Goal: Download file/media

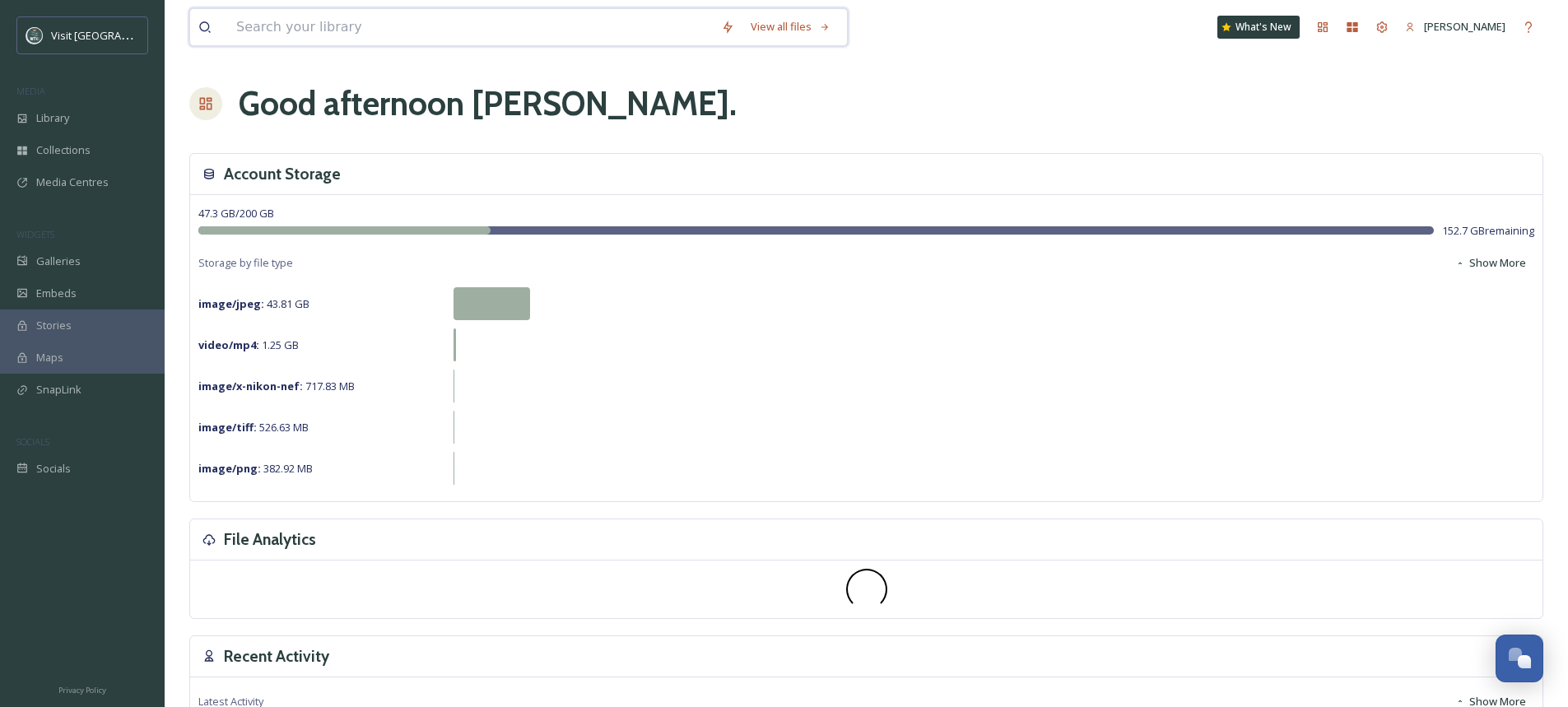
click at [332, 30] on input at bounding box center [470, 27] width 485 height 36
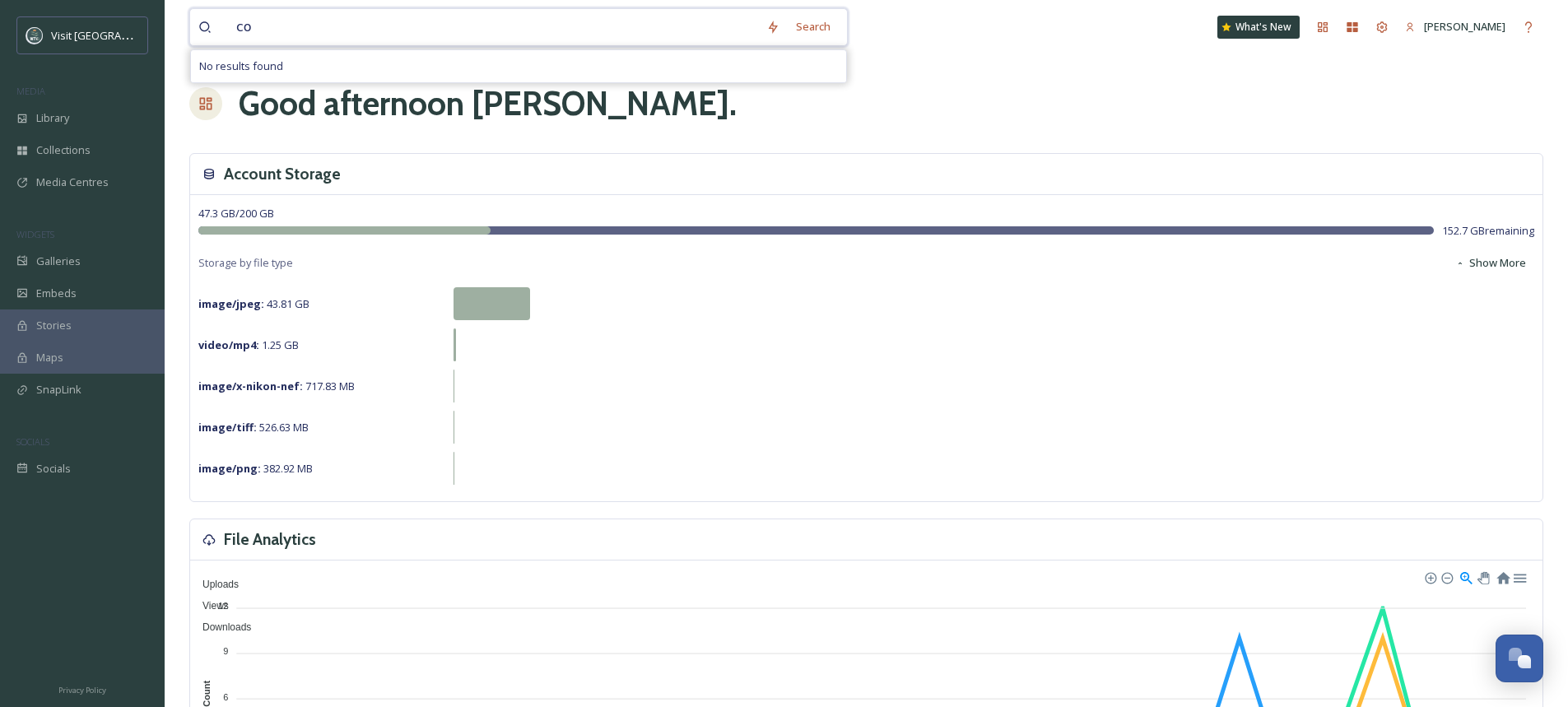
type input "c"
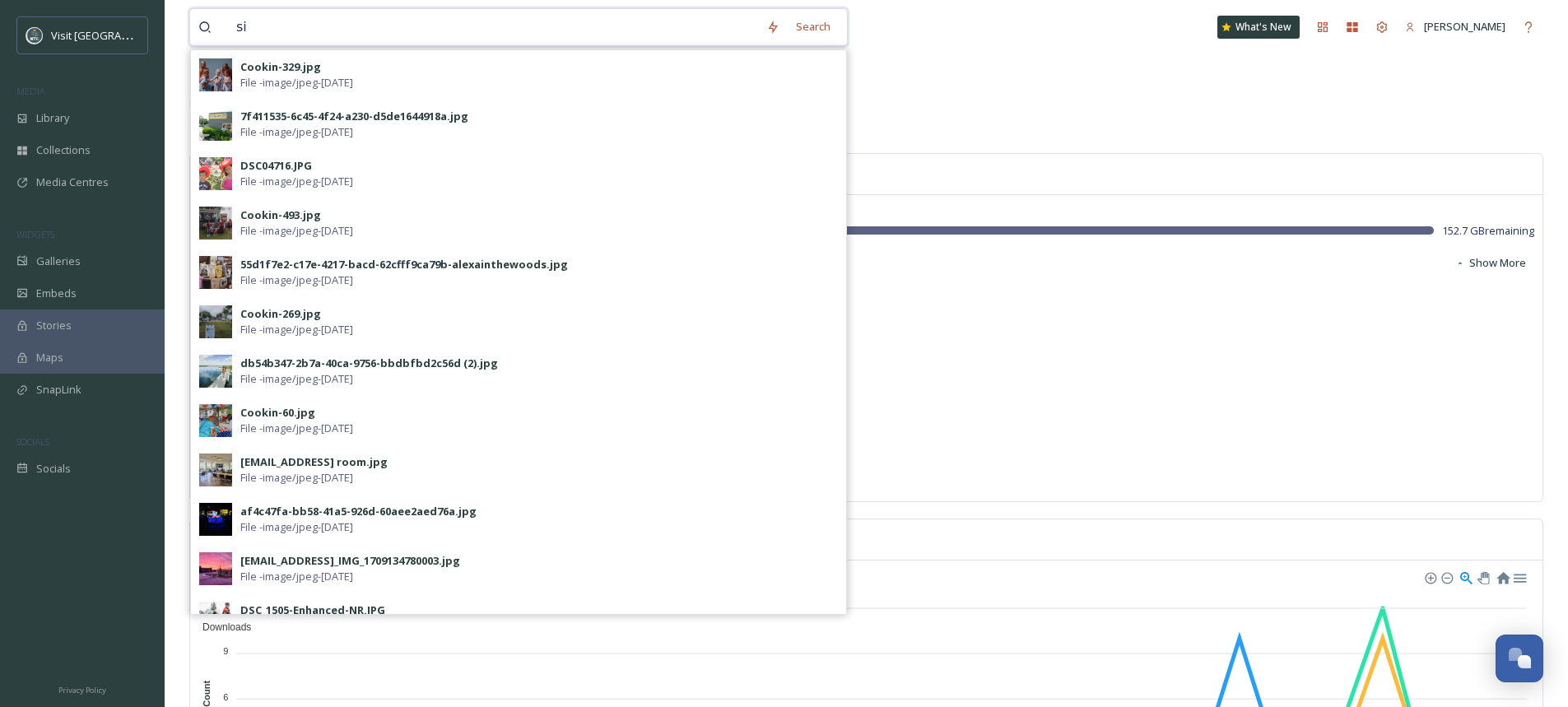
type input "s"
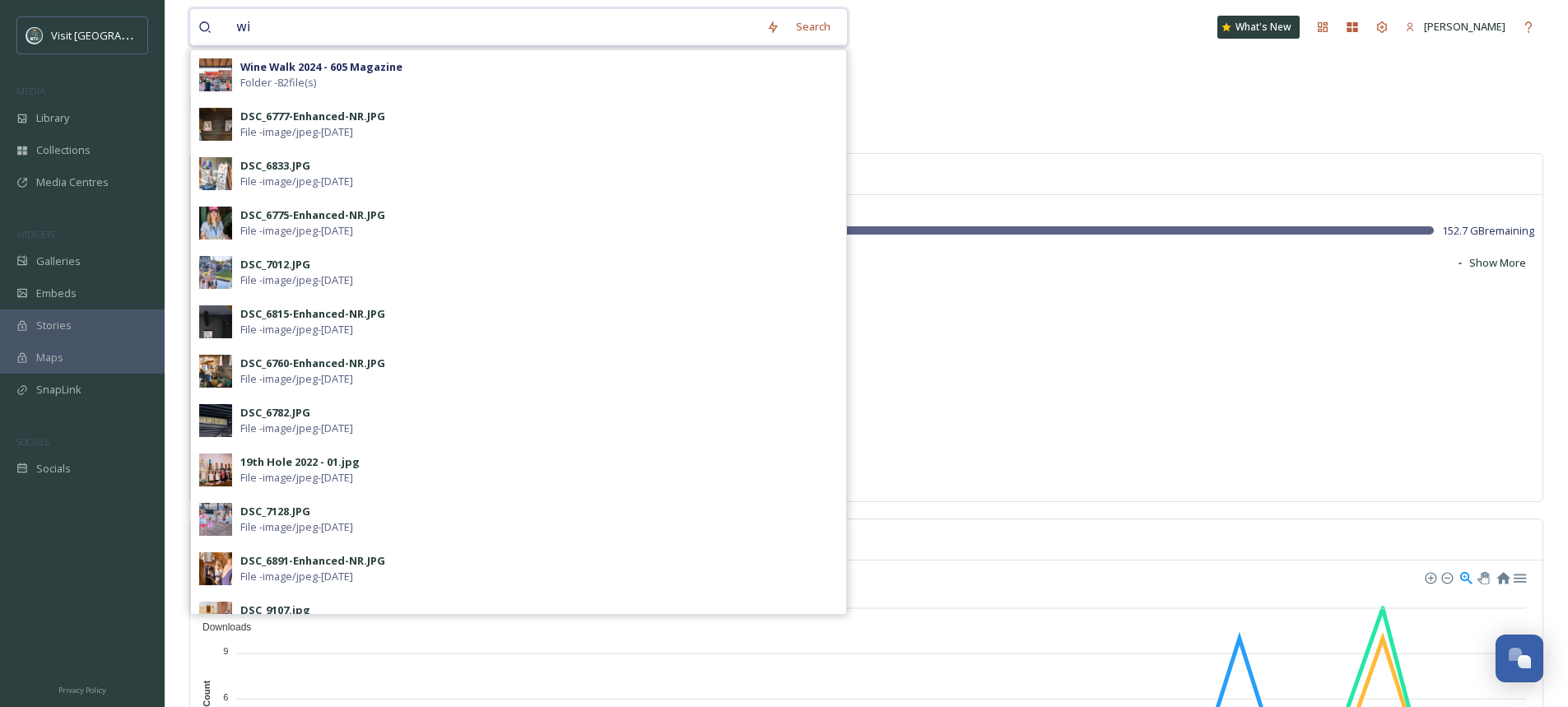
type input "w"
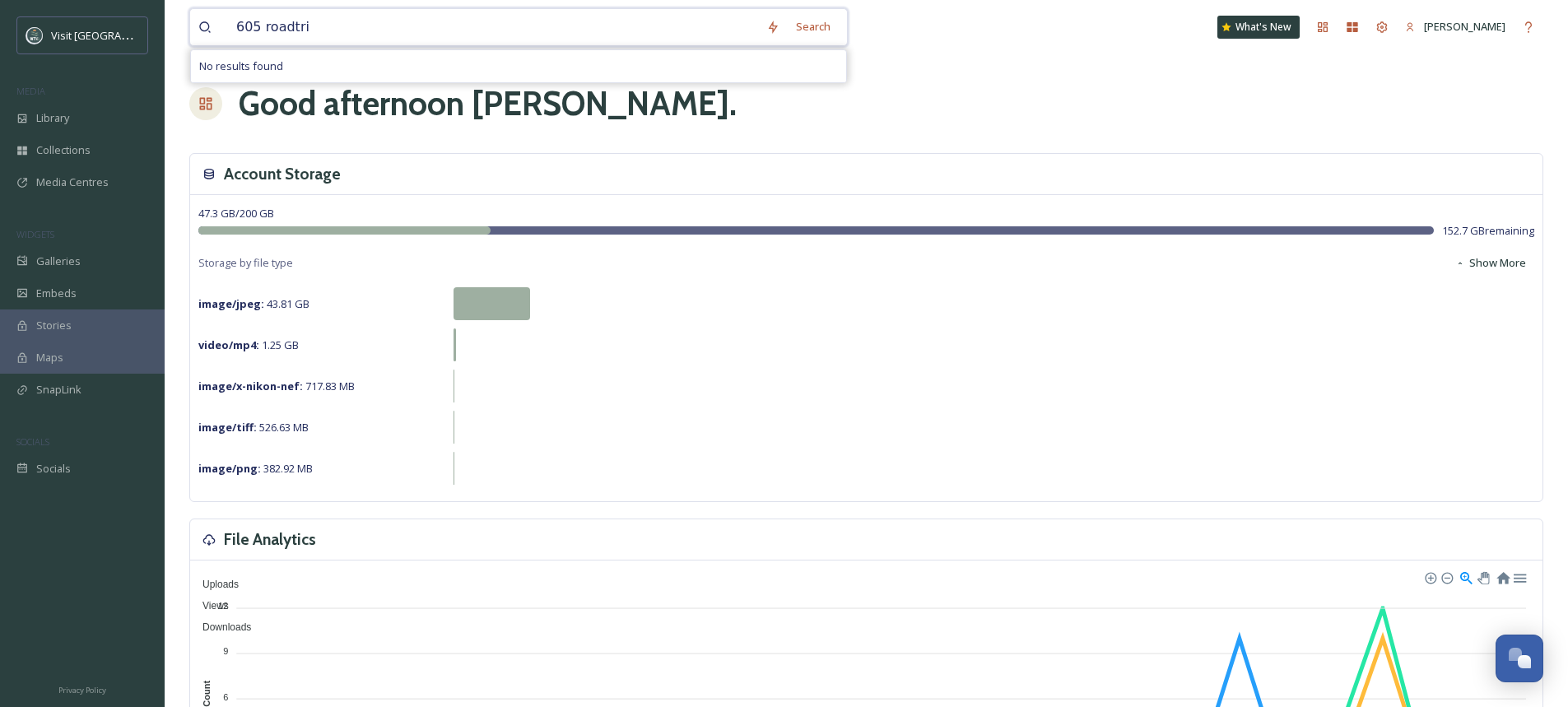
type input "605 roadtrip"
type input "6"
type input "road trip"
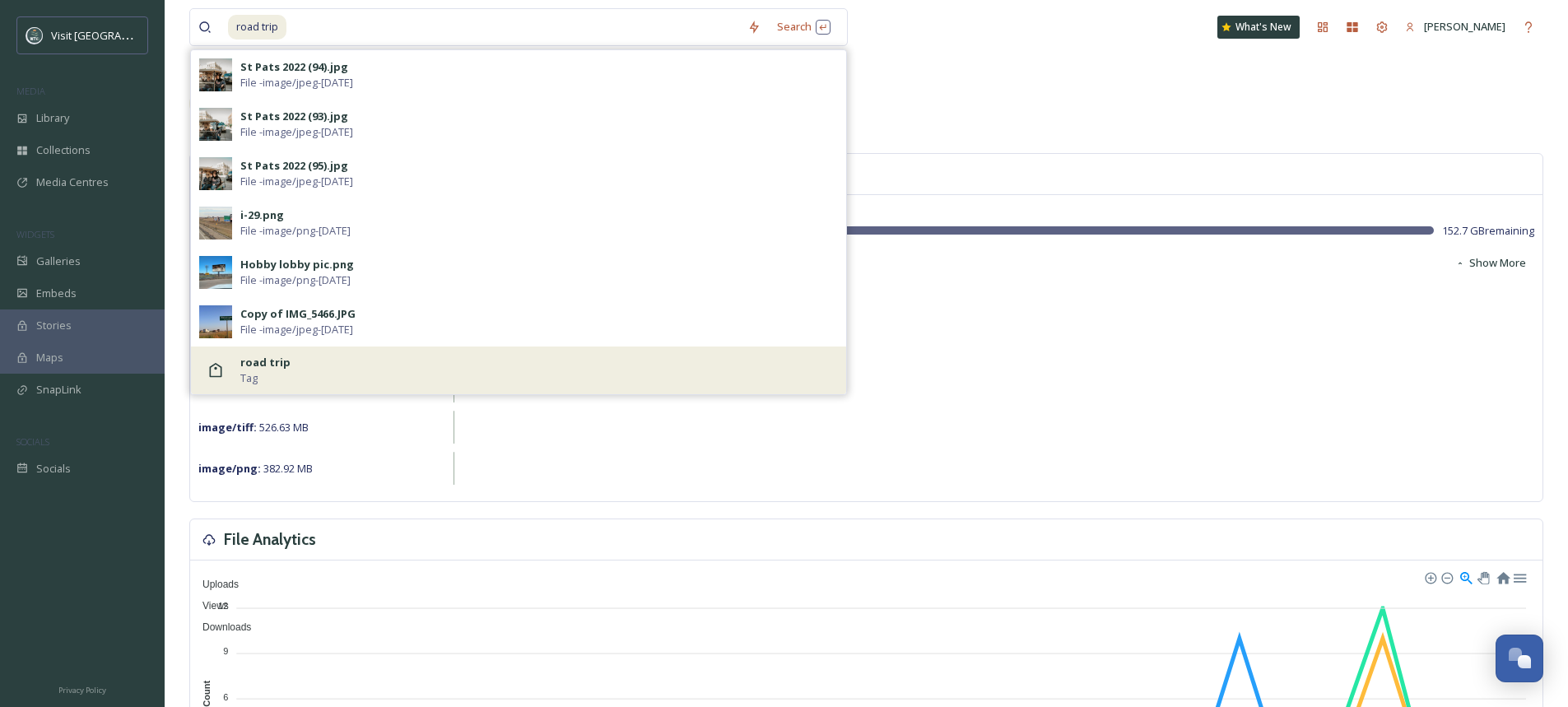
click at [302, 361] on div "road trip Tag" at bounding box center [539, 370] width 597 height 31
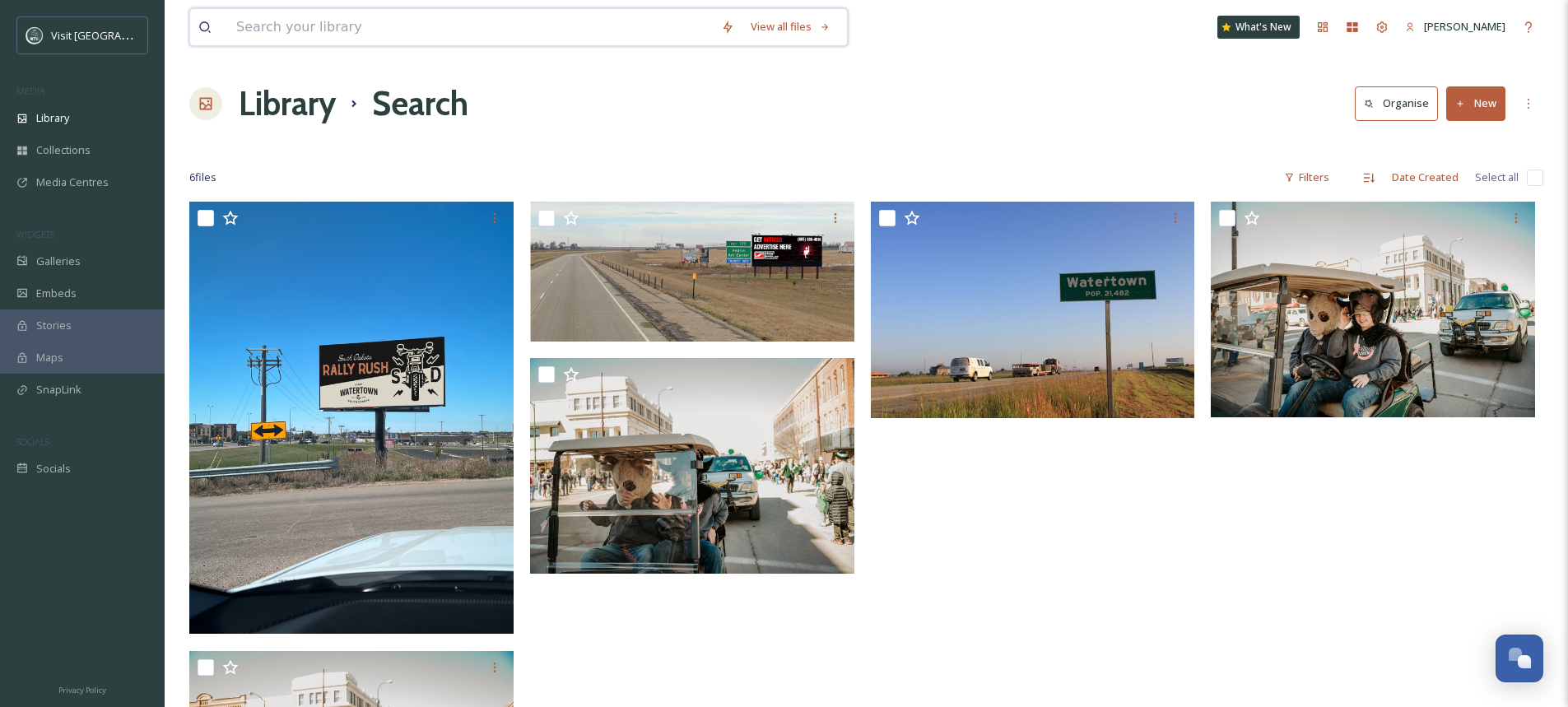
click at [401, 25] on input at bounding box center [470, 27] width 485 height 36
type input "605 magazine"
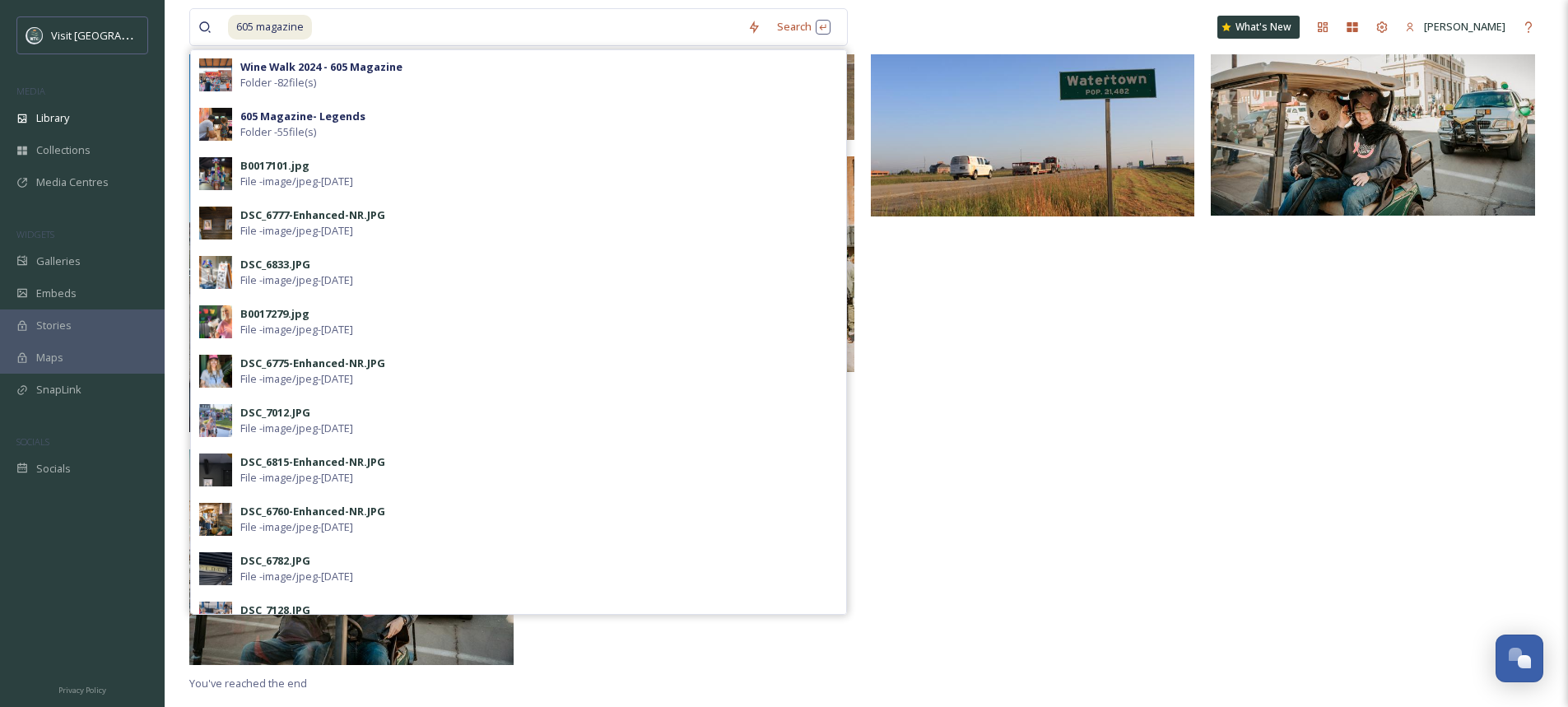
click at [1095, 431] on div at bounding box center [1037, 337] width 332 height 674
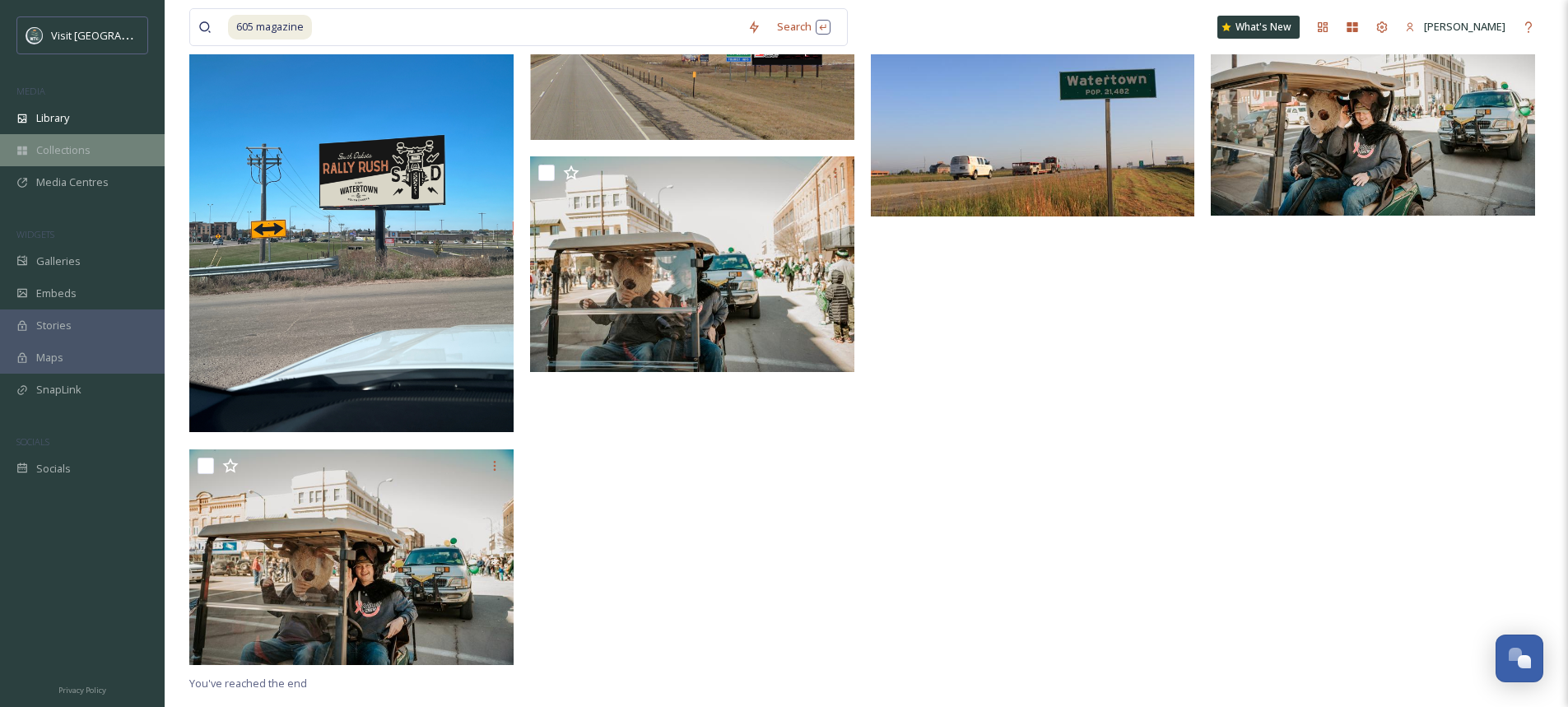
click at [89, 149] on div "Collections" at bounding box center [82, 150] width 165 height 32
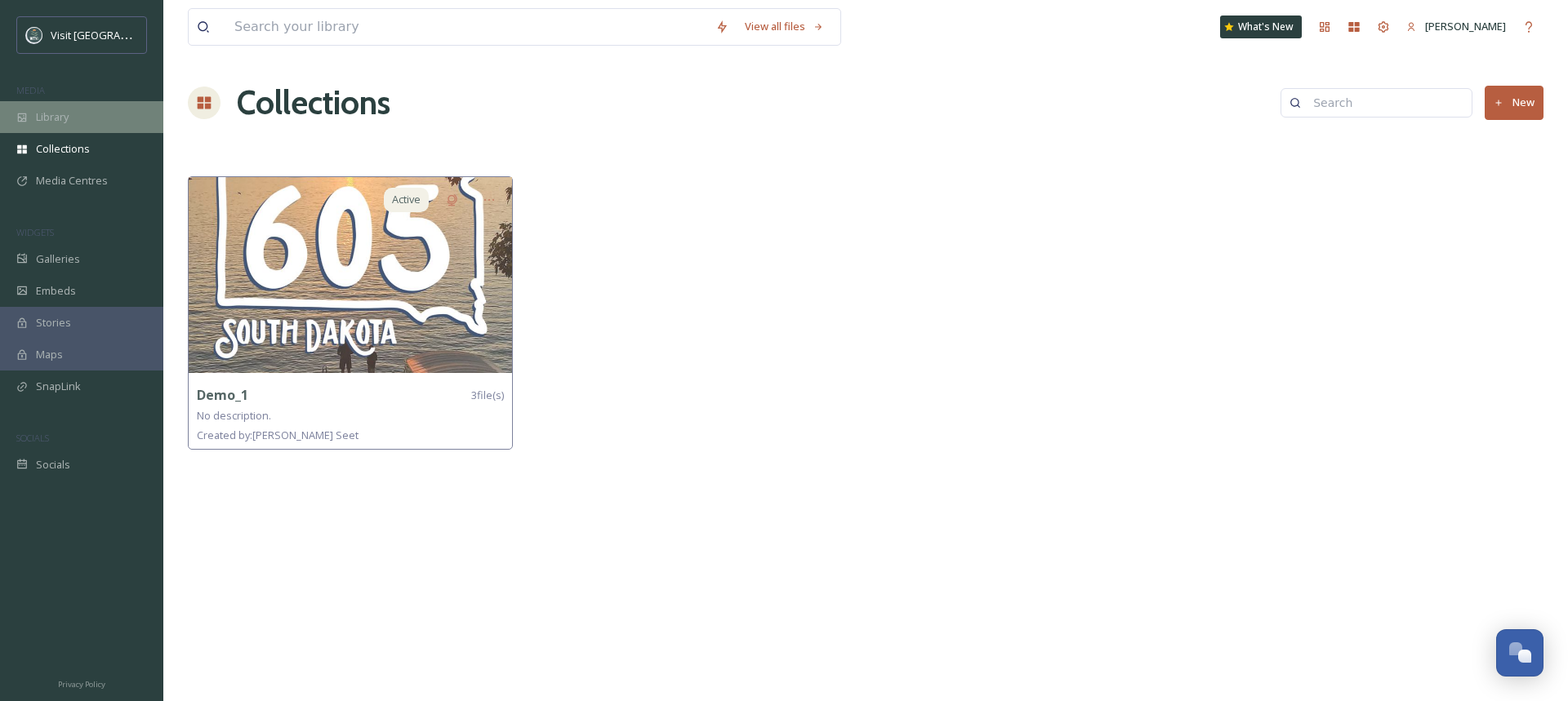
click at [90, 121] on div "Library" at bounding box center [81, 117] width 163 height 31
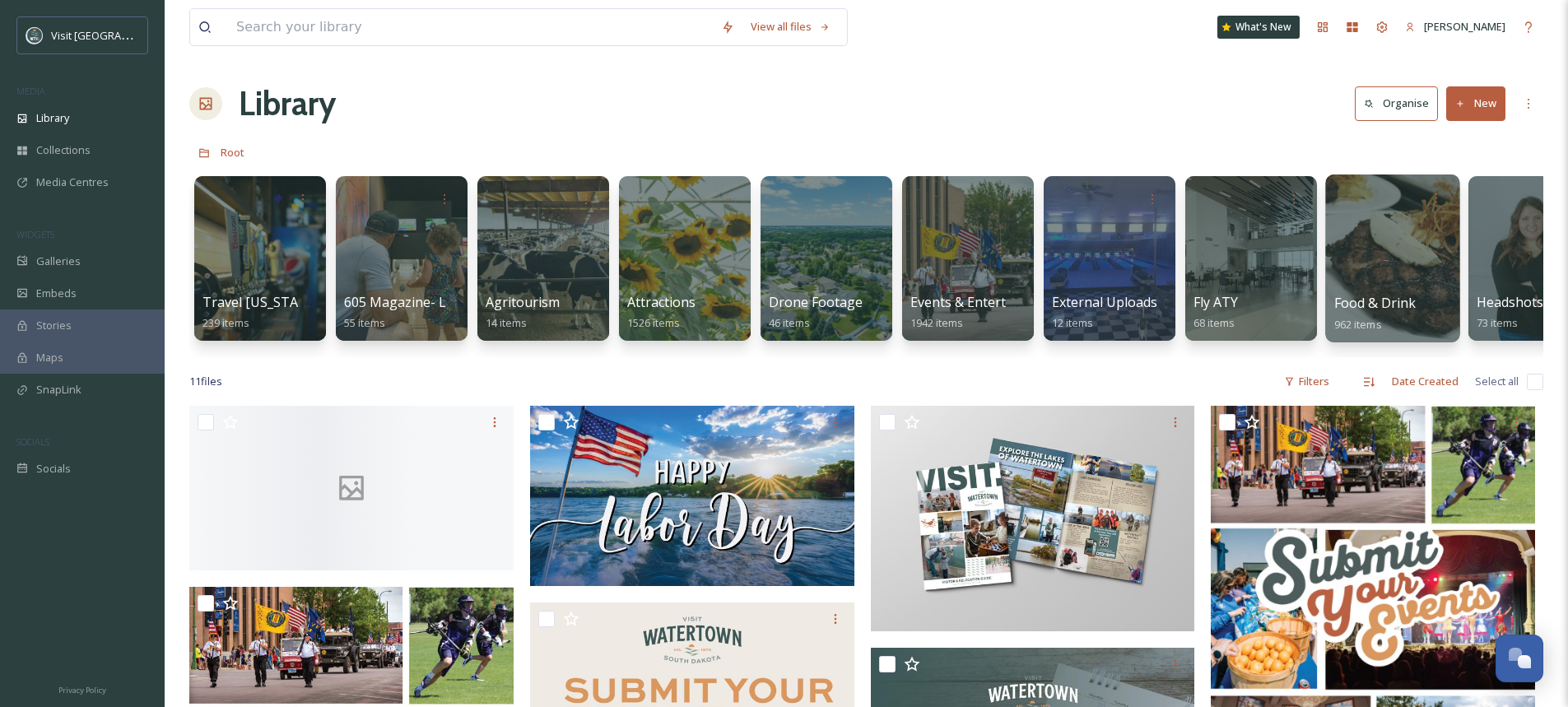
click at [1418, 229] on div at bounding box center [1392, 258] width 134 height 168
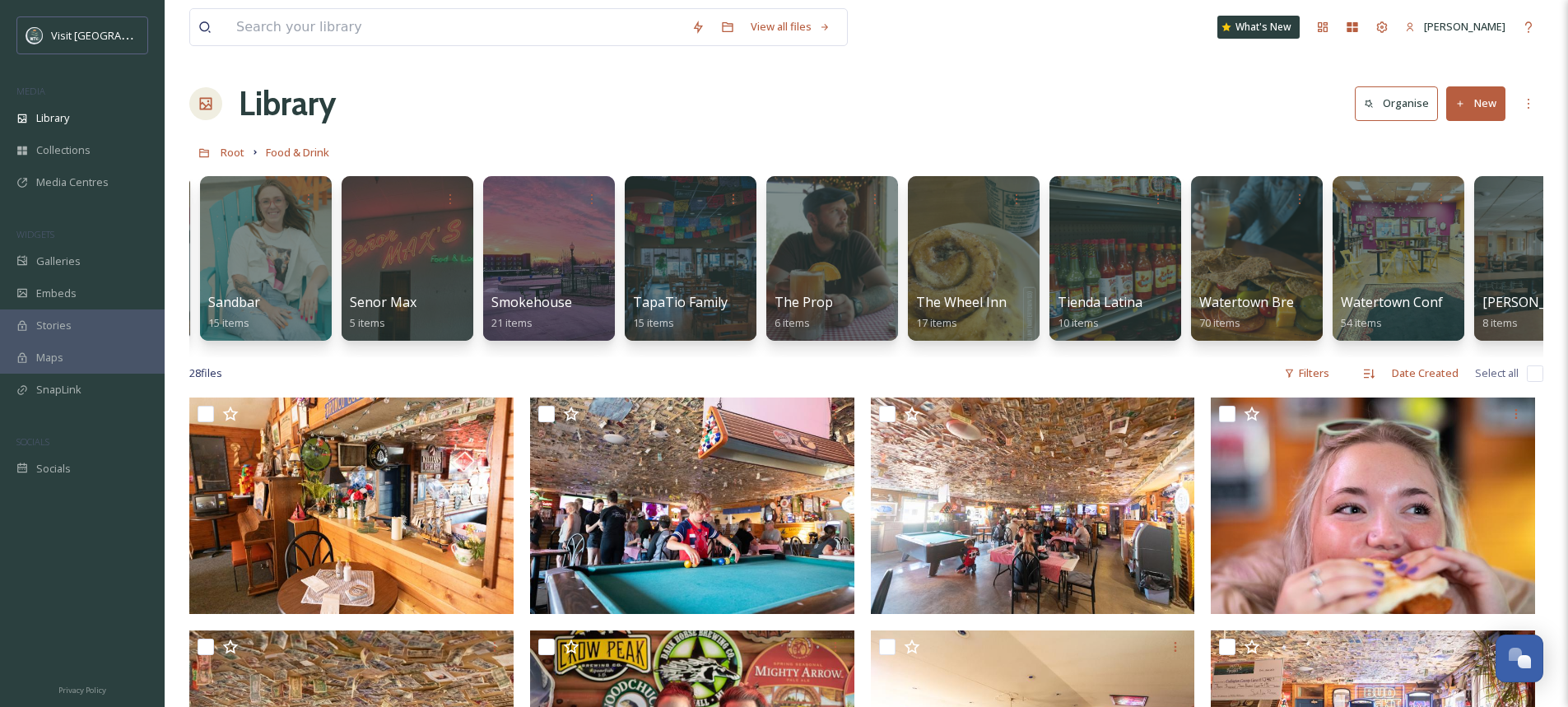
scroll to position [0, 3176]
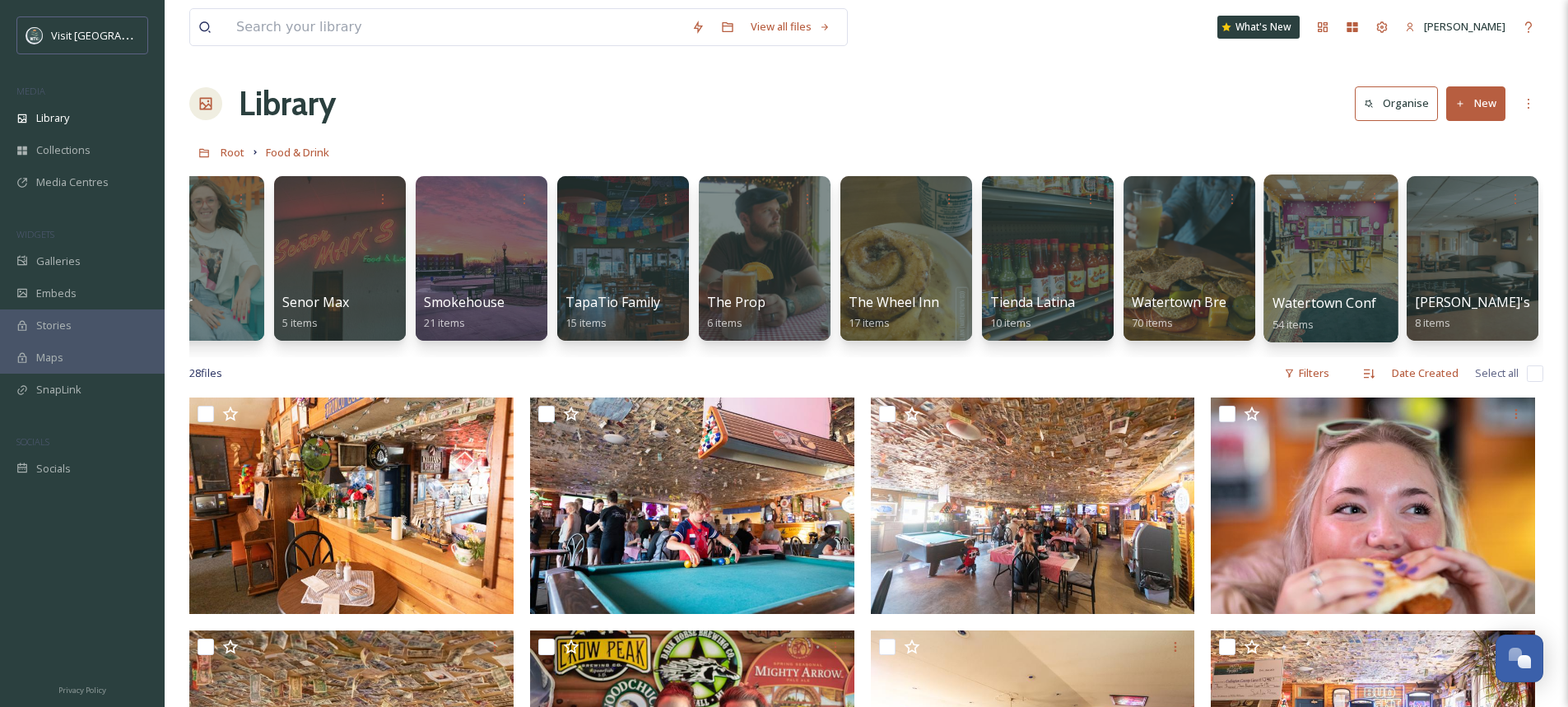
click at [1336, 242] on div at bounding box center [1330, 258] width 134 height 168
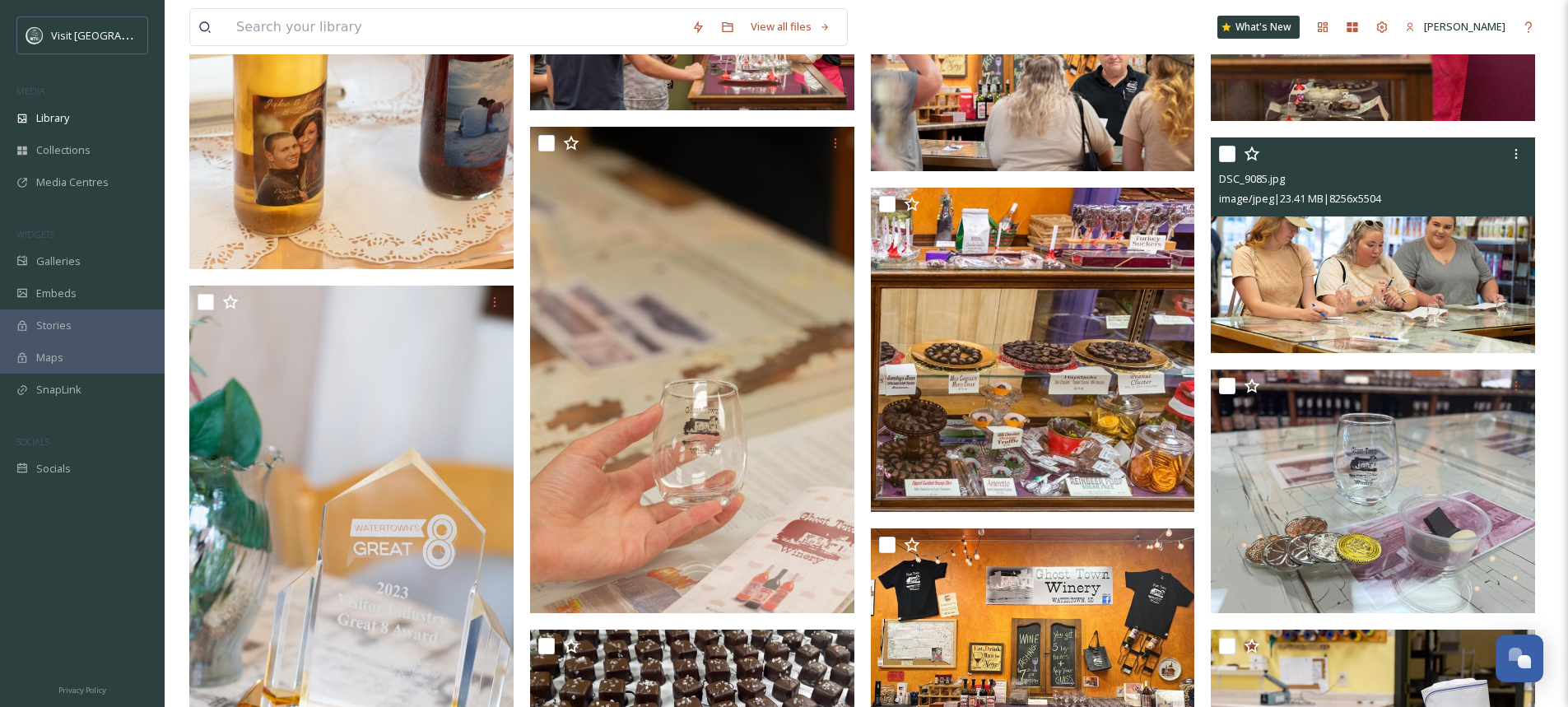
scroll to position [3293, 0]
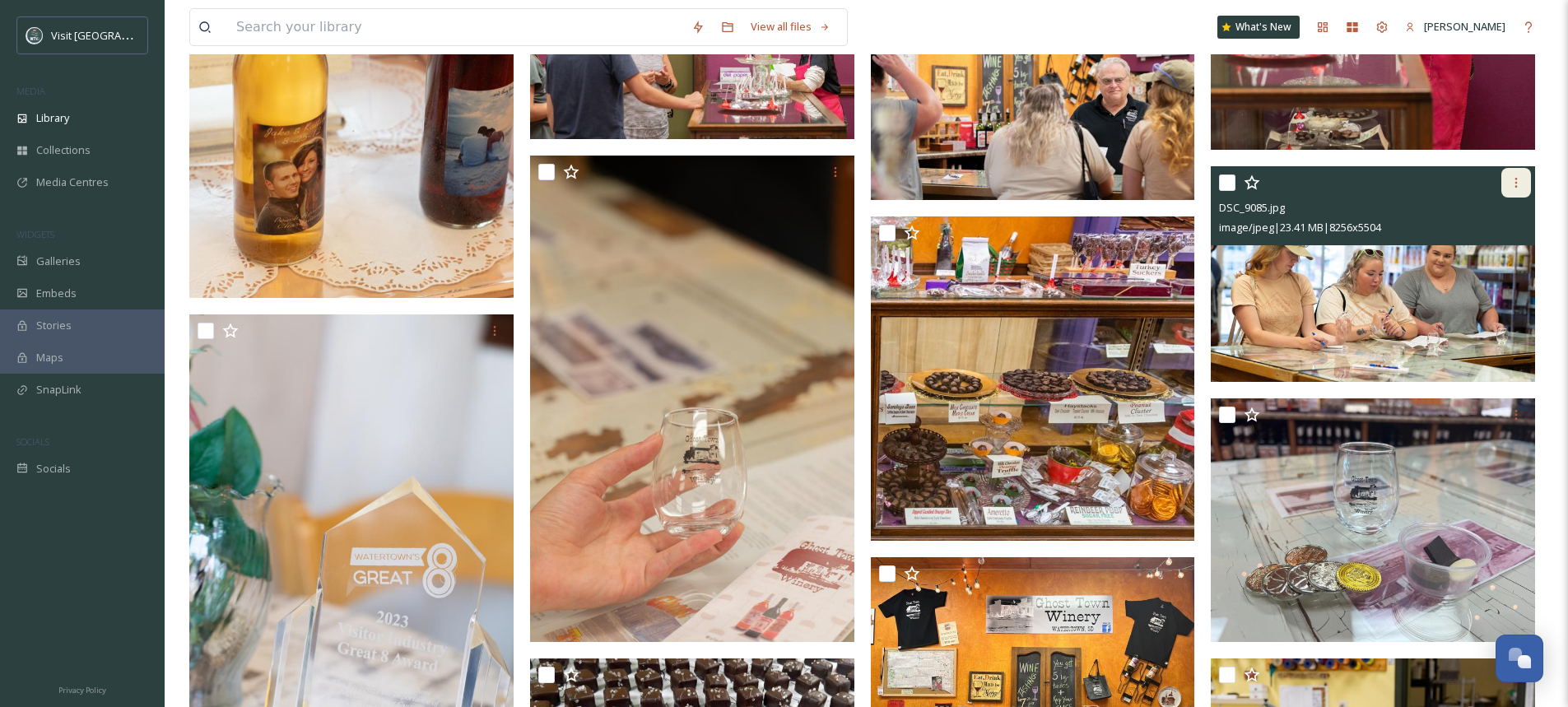
click at [1510, 186] on icon at bounding box center [1516, 183] width 13 height 13
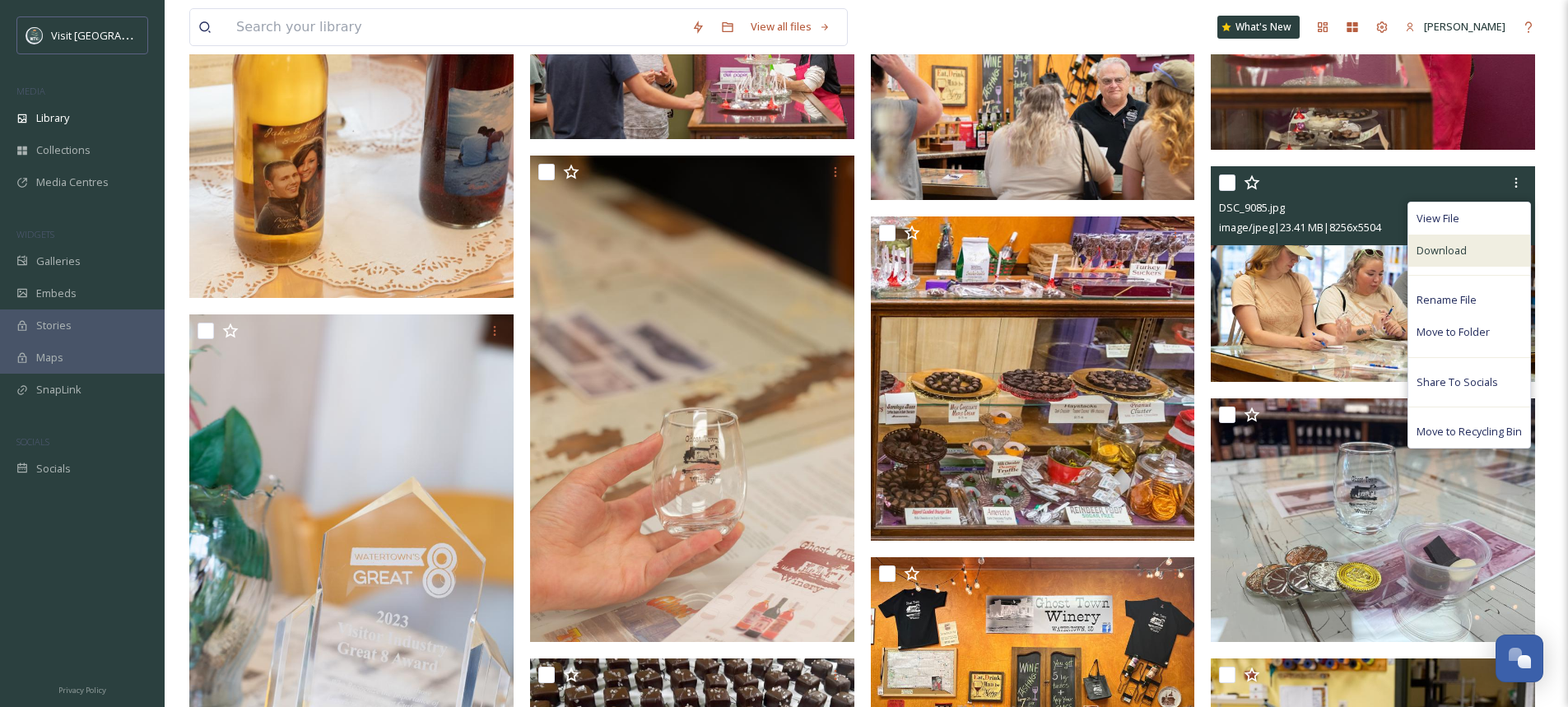
click at [1487, 247] on div "Download" at bounding box center [1469, 251] width 122 height 32
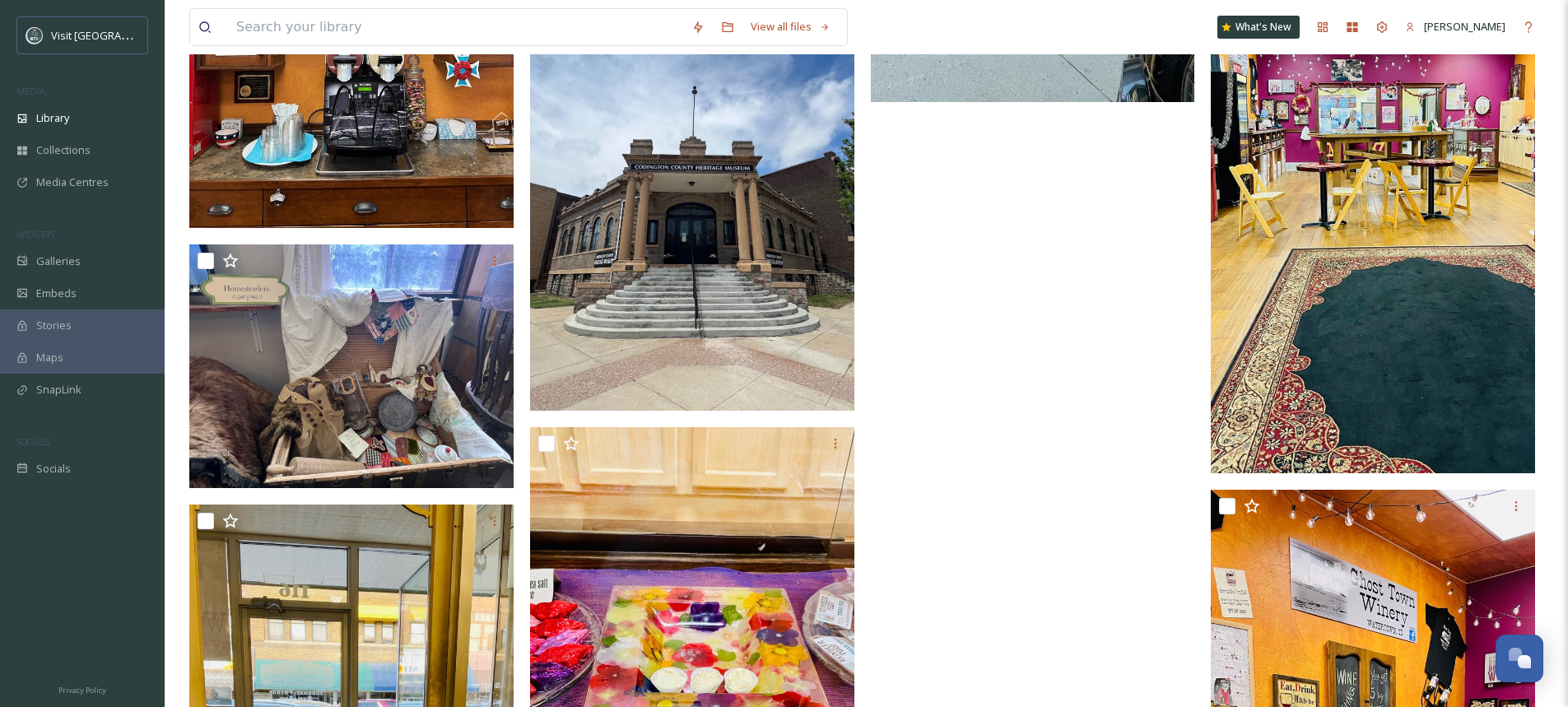
scroll to position [5517, 0]
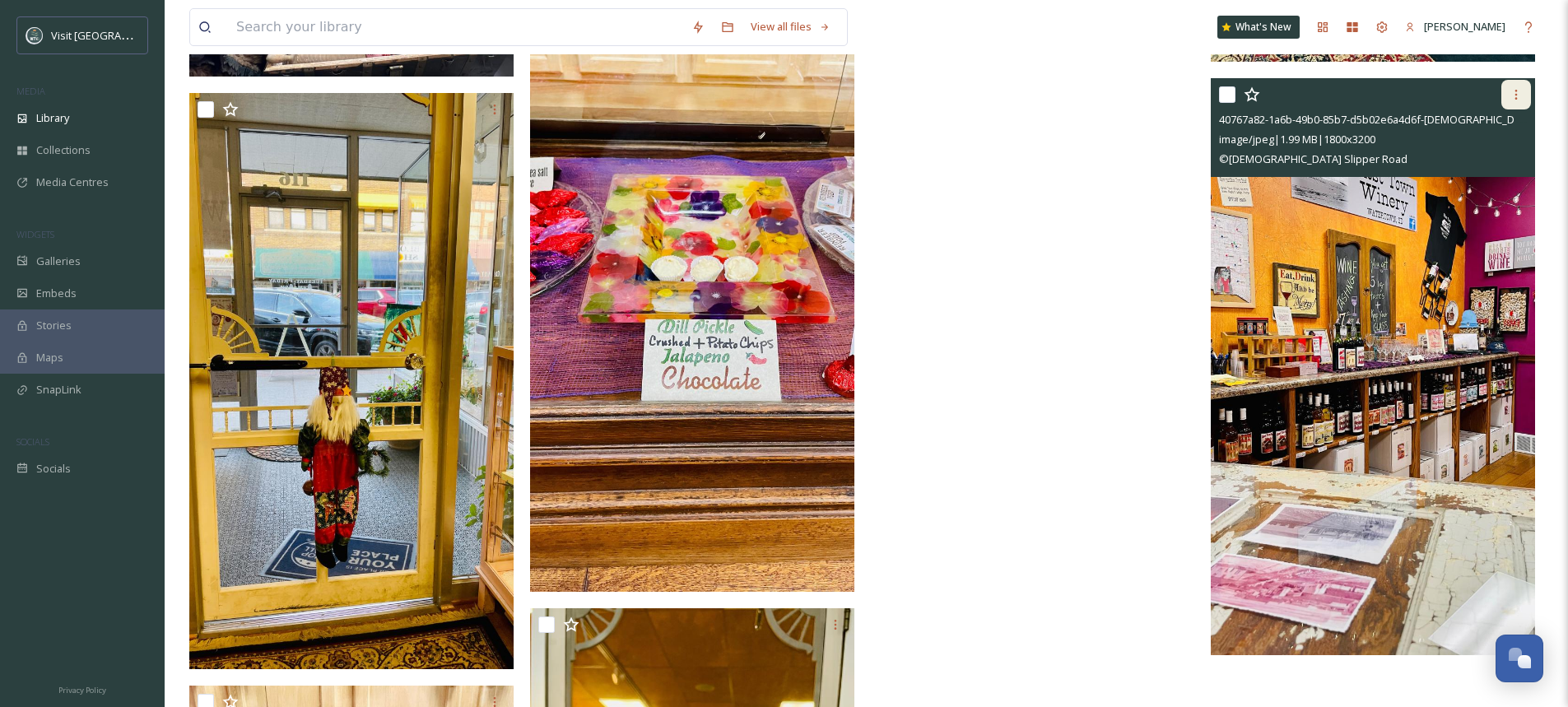
click at [1518, 94] on icon at bounding box center [1516, 94] width 13 height 13
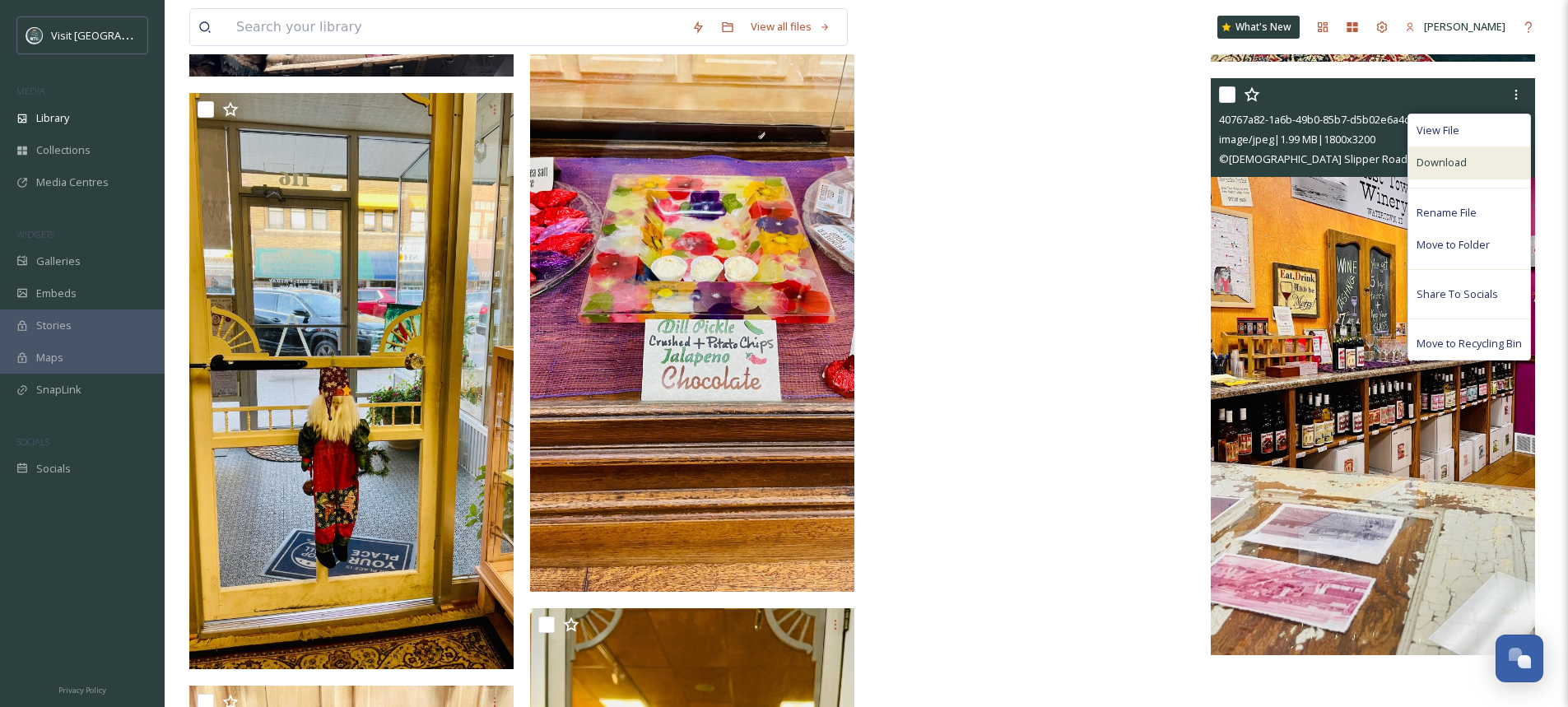
click at [1474, 163] on div "Download" at bounding box center [1469, 162] width 122 height 32
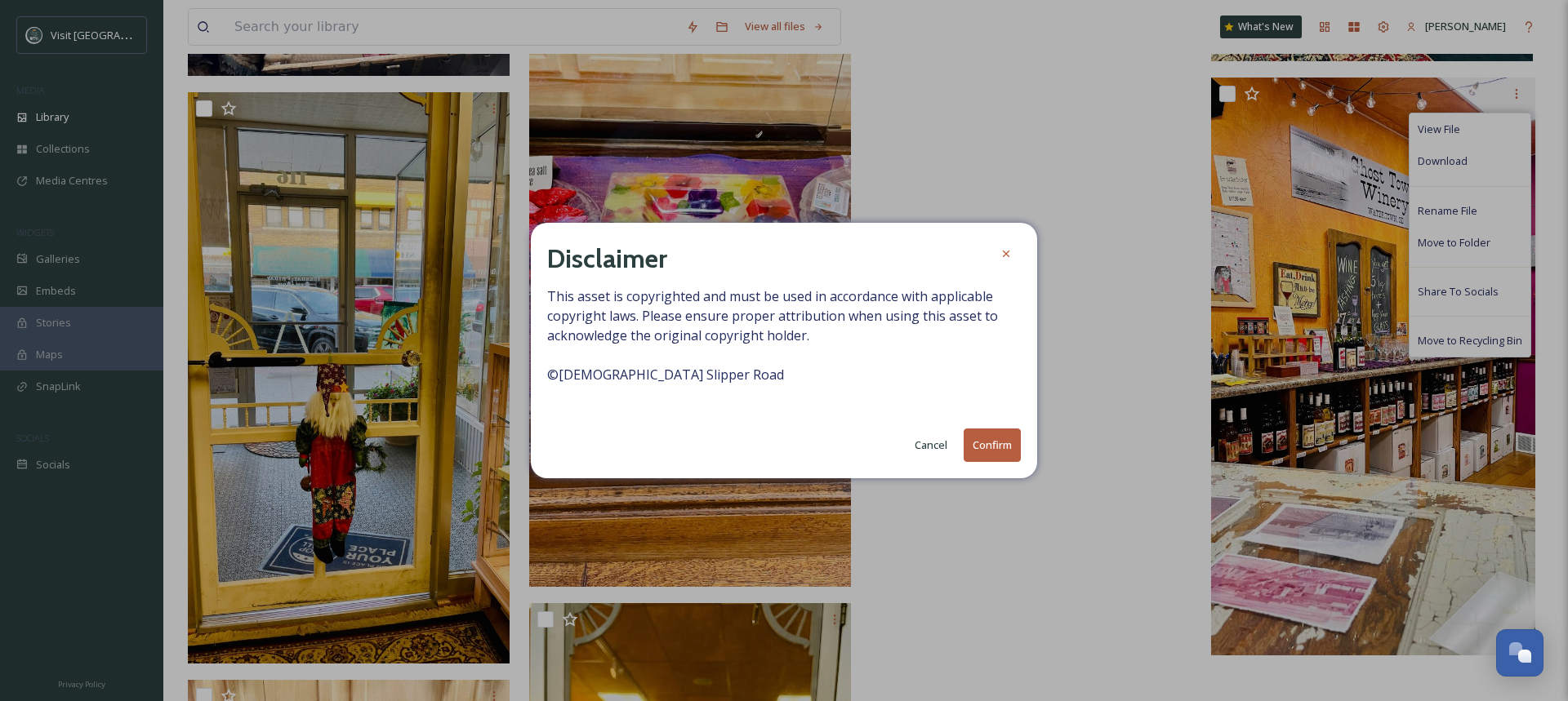
click at [999, 447] on button "Confirm" at bounding box center [992, 445] width 57 height 33
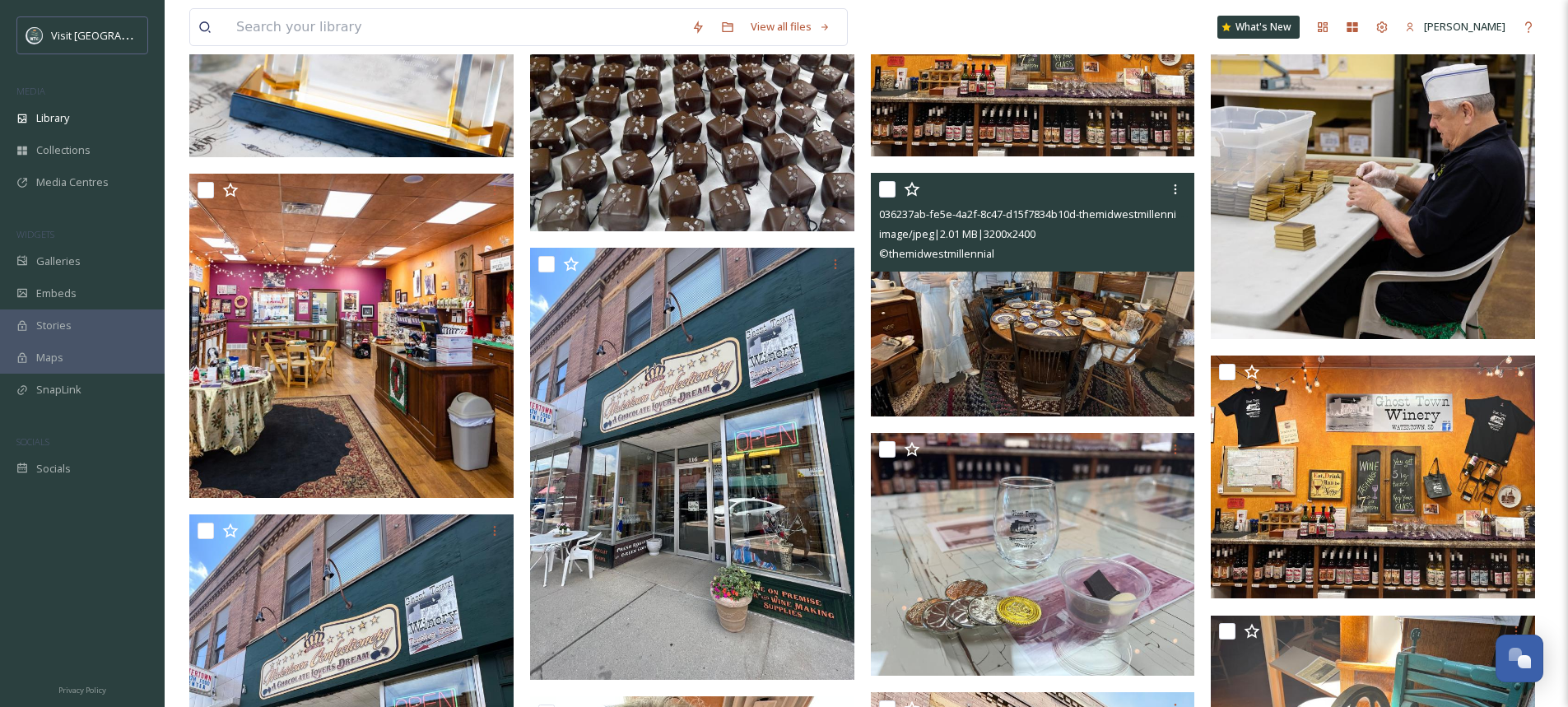
scroll to position [3788, 0]
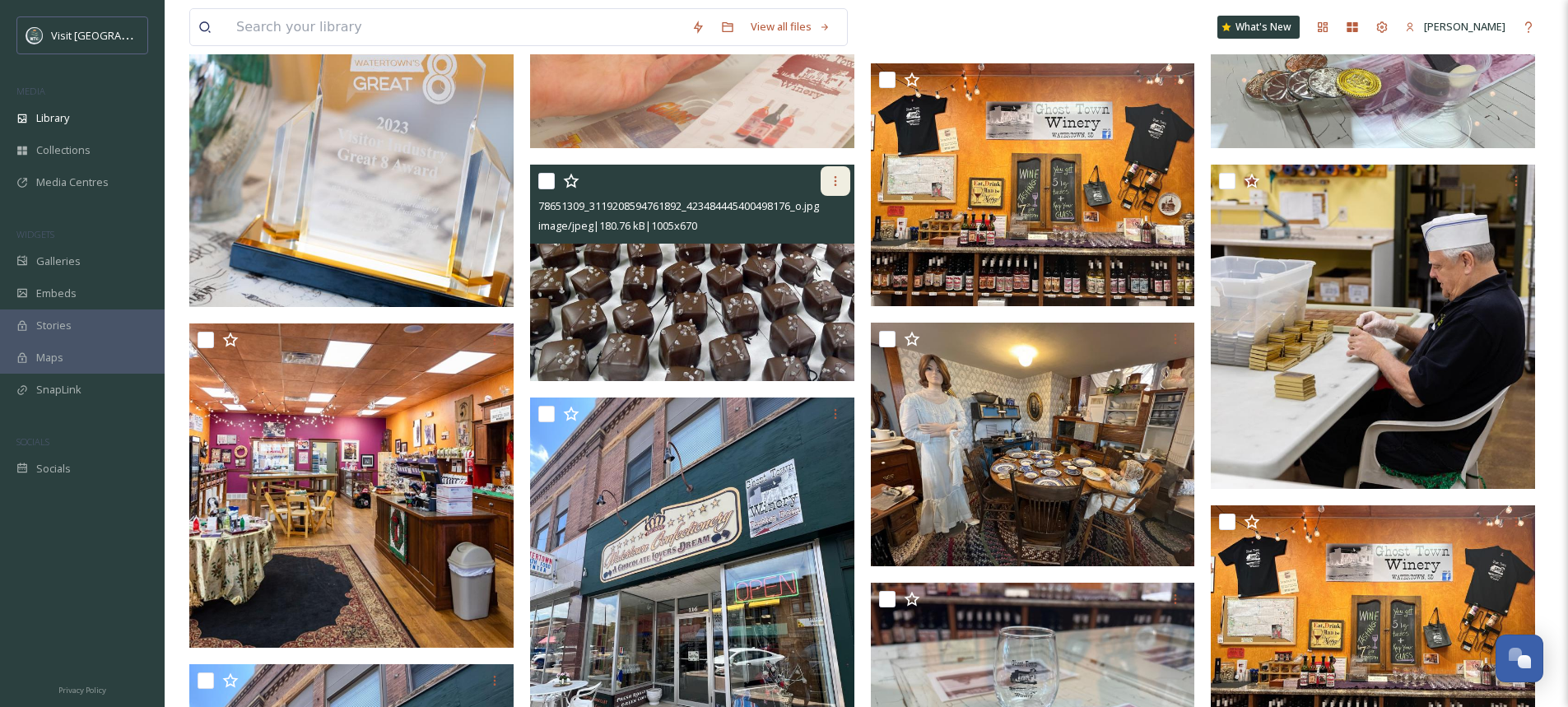
click at [835, 177] on icon at bounding box center [835, 181] width 3 height 10
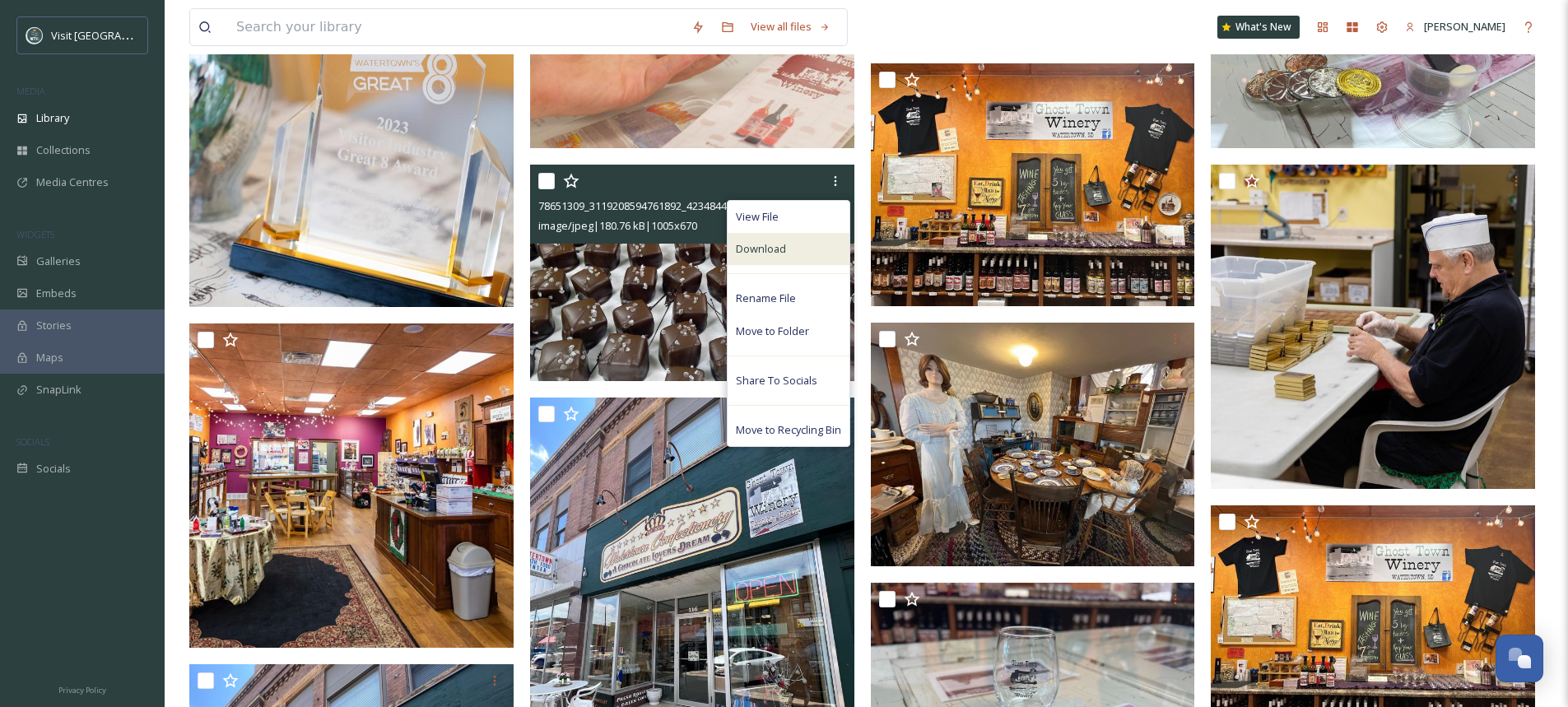
click at [775, 254] on span "Download" at bounding box center [761, 249] width 50 height 16
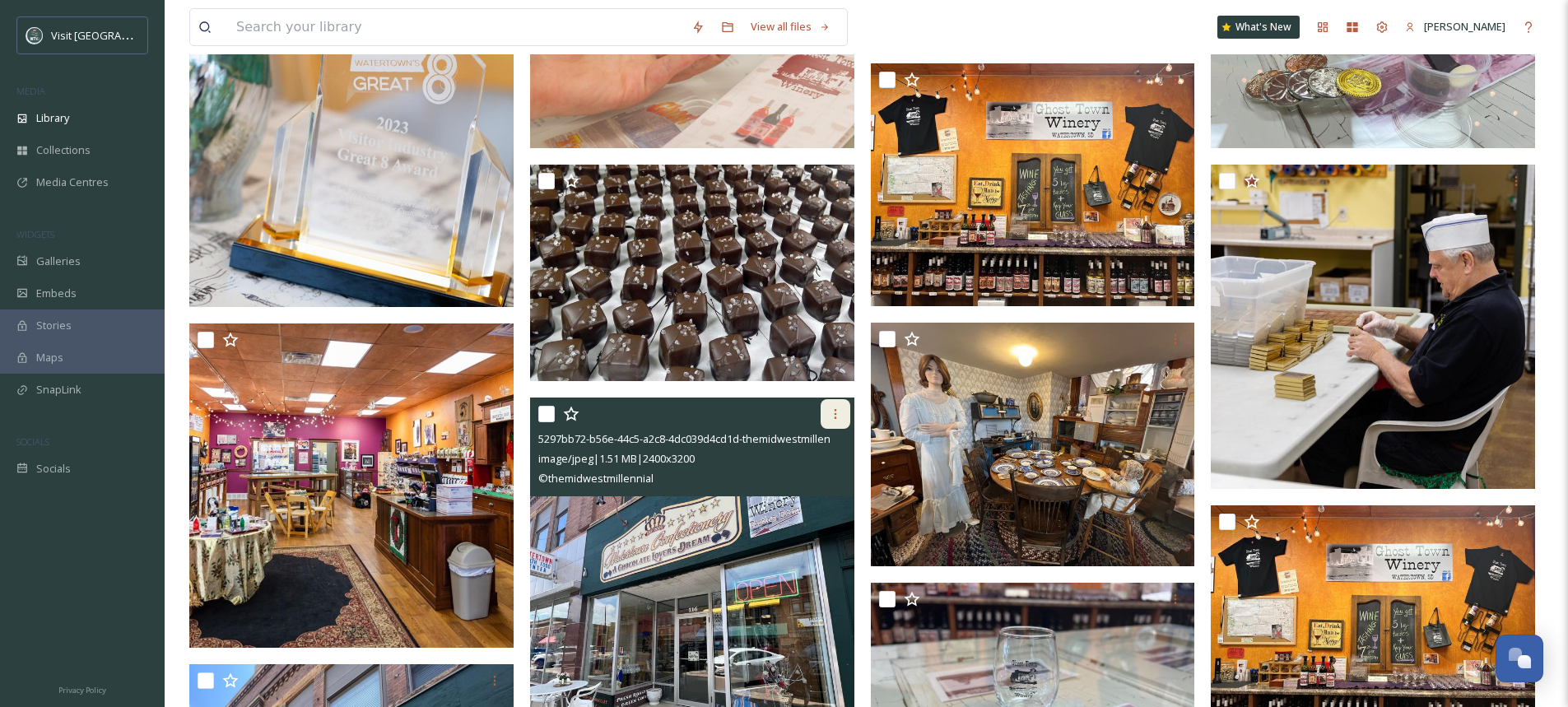
click at [835, 408] on icon at bounding box center [835, 415] width 13 height 13
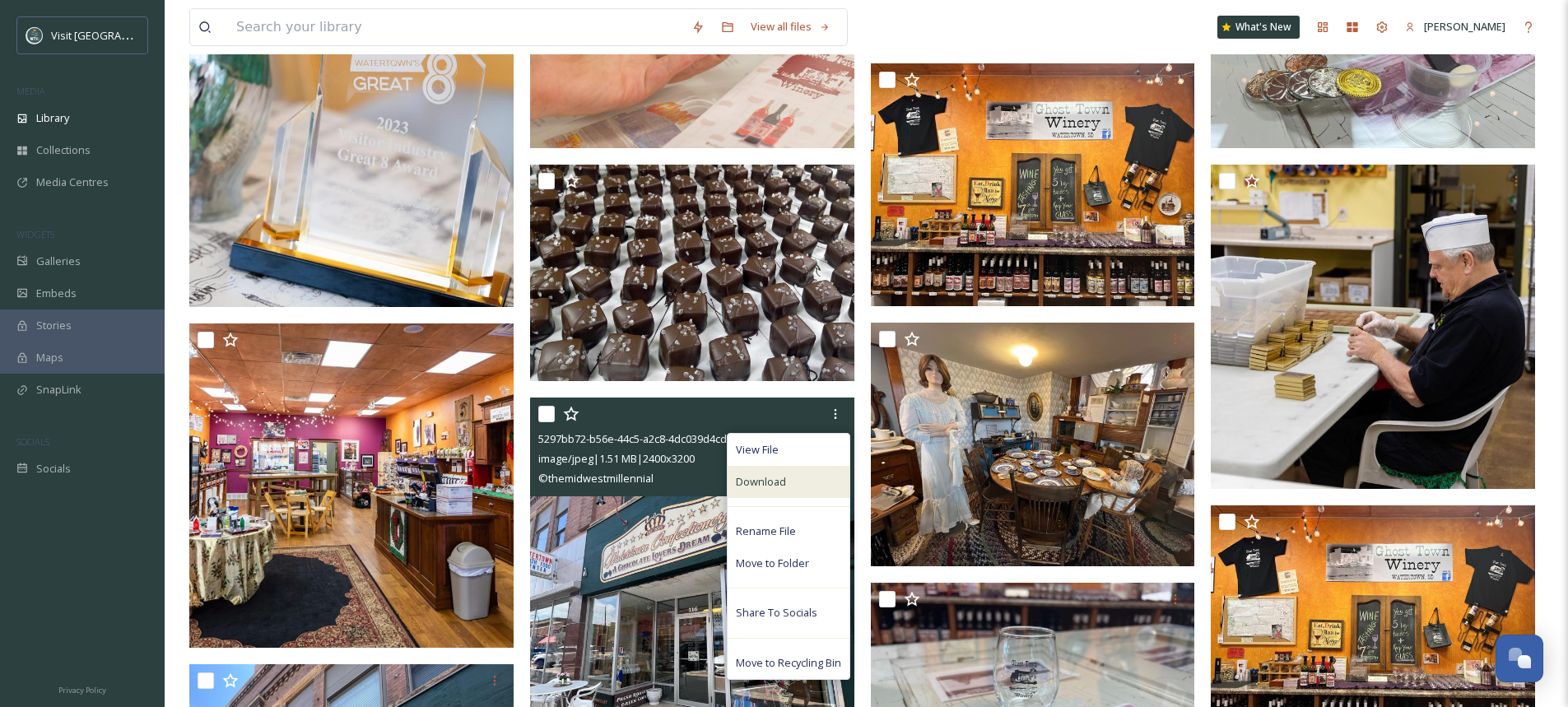
click at [805, 475] on div "Download" at bounding box center [789, 482] width 122 height 32
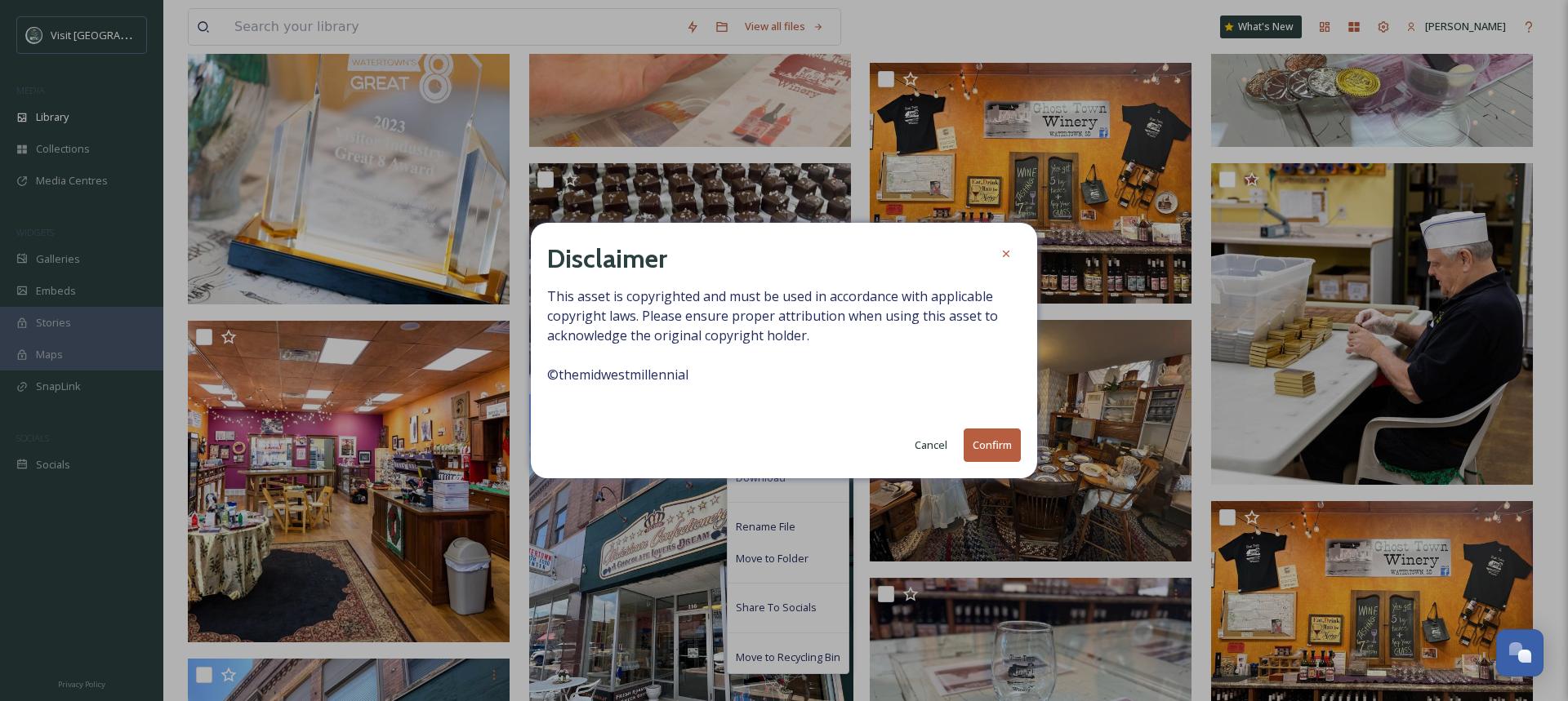
click at [978, 443] on button "Confirm" at bounding box center [992, 445] width 57 height 33
